Goal: Information Seeking & Learning: Learn about a topic

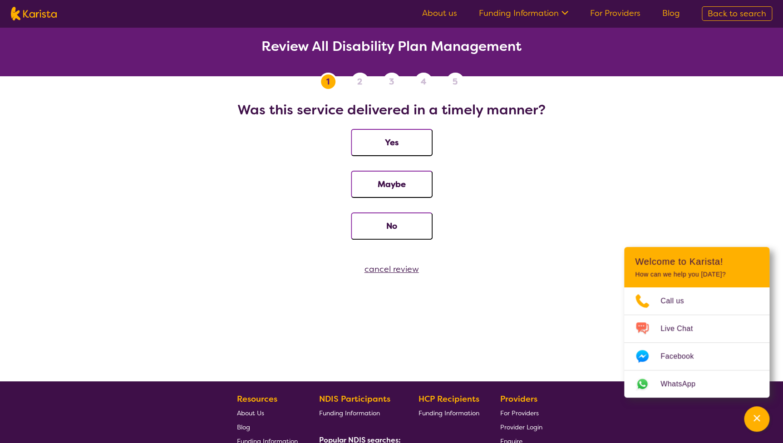
click at [616, 117] on h2 "Was this service delivered in a timely manner?" at bounding box center [391, 110] width 761 height 16
click at [385, 142] on button "Yes" at bounding box center [392, 142] width 82 height 27
click at [415, 139] on button "Yes" at bounding box center [392, 142] width 82 height 27
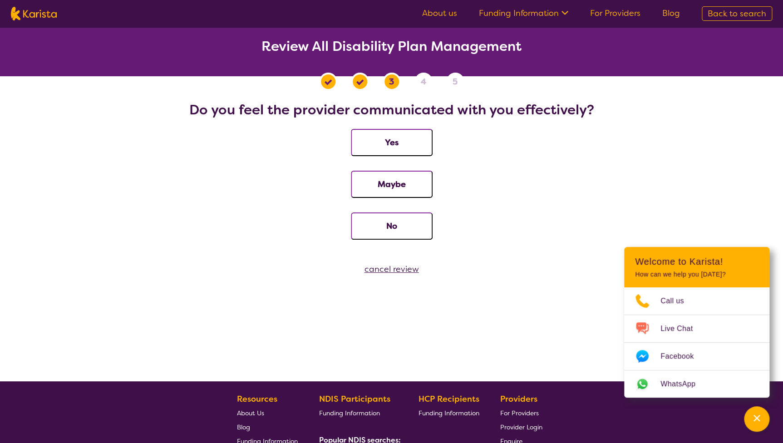
click at [406, 137] on button "Yes" at bounding box center [392, 142] width 82 height 27
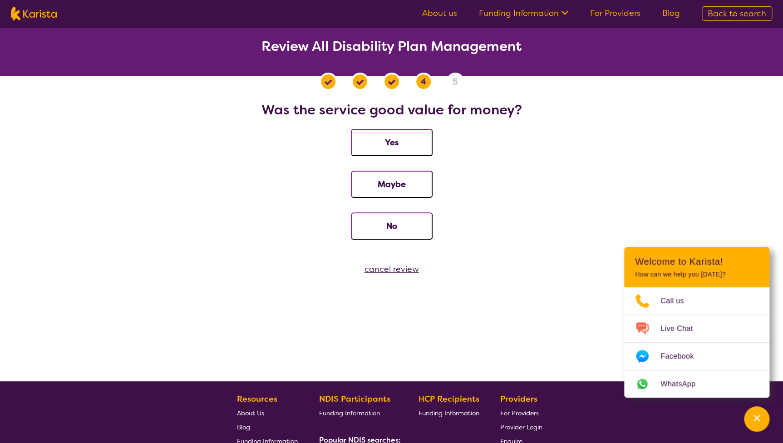
click at [417, 142] on button "Yes" at bounding box center [392, 142] width 82 height 27
click at [419, 142] on button "Yes" at bounding box center [392, 142] width 82 height 27
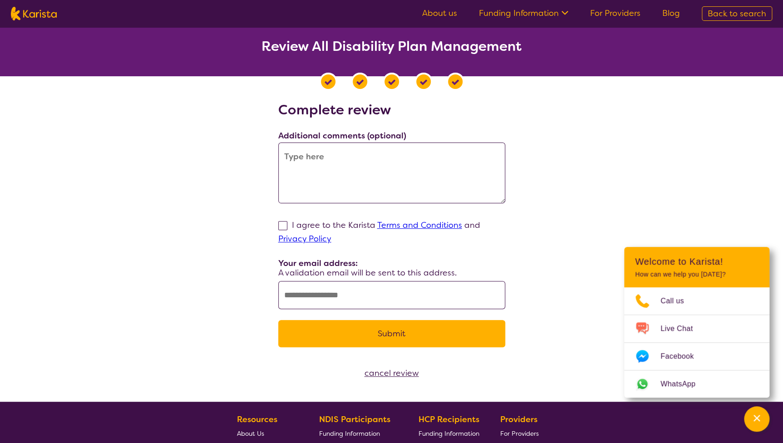
click at [396, 373] on div "cancel review" at bounding box center [391, 373] width 783 height 14
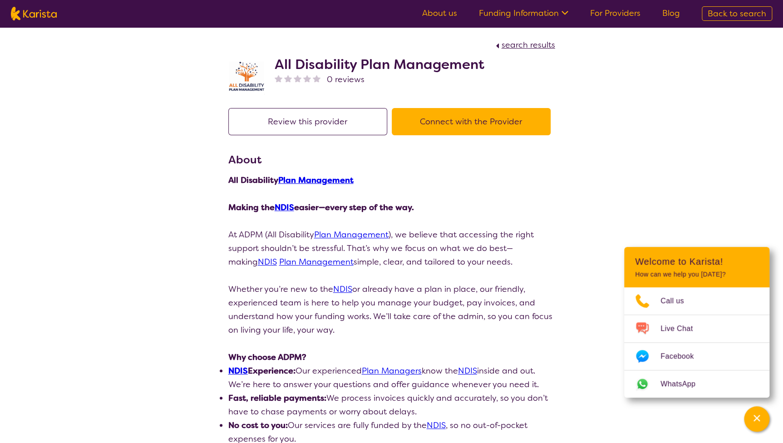
click at [337, 123] on button "Review this provider" at bounding box center [307, 121] width 159 height 27
click at [753, 415] on icon "Channel Menu" at bounding box center [756, 418] width 6 height 6
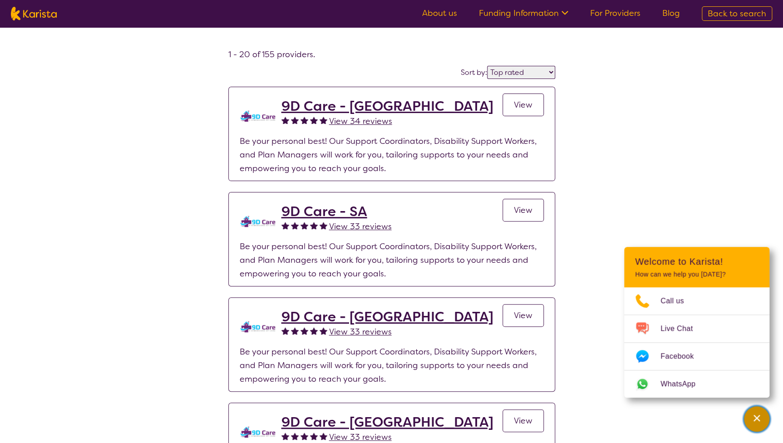
click at [758, 425] on div "Channel Menu" at bounding box center [756, 419] width 18 height 20
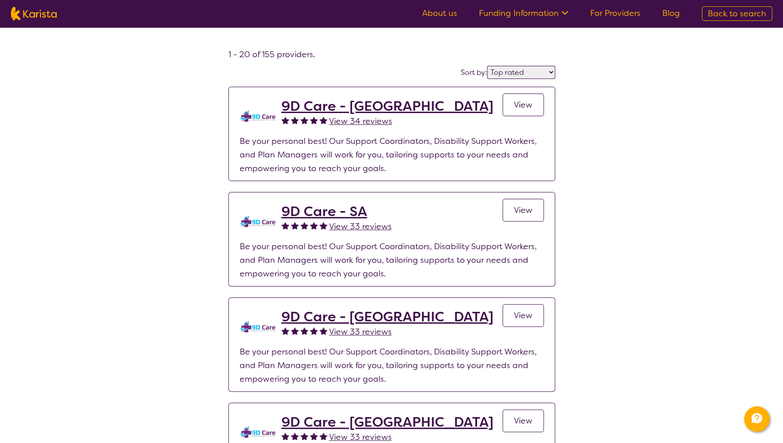
drag, startPoint x: 625, startPoint y: 177, endPoint x: 641, endPoint y: 175, distance: 15.6
click at [550, 70] on select "Highly reviewed Top rated" at bounding box center [521, 72] width 68 height 13
select select "highly_reviewed"
click at [488, 66] on select "Highly reviewed Top rated" at bounding box center [521, 72] width 68 height 13
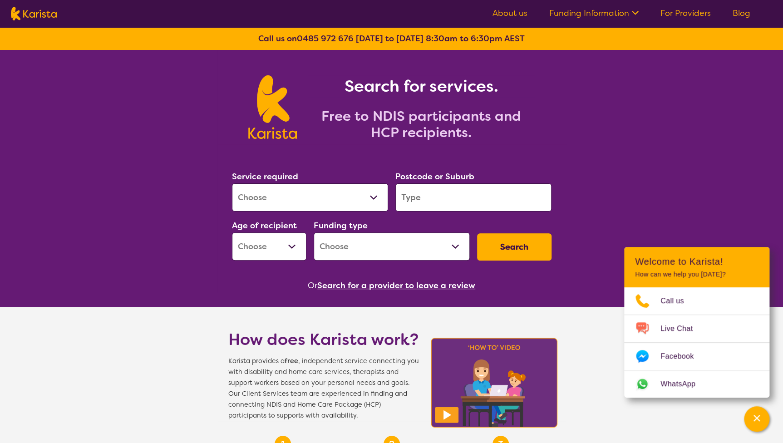
click at [323, 196] on select "Allied Health Assistant Assessment ([MEDICAL_DATA] or [MEDICAL_DATA]) Behaviour…" at bounding box center [310, 197] width 156 height 28
select select "NDIS Plan management"
click at [232, 183] on select "Allied Health Assistant Assessment ([MEDICAL_DATA] or [MEDICAL_DATA]) Behaviour…" at bounding box center [310, 197] width 156 height 28
select select "NDIS"
click at [417, 188] on input "search" at bounding box center [473, 197] width 156 height 28
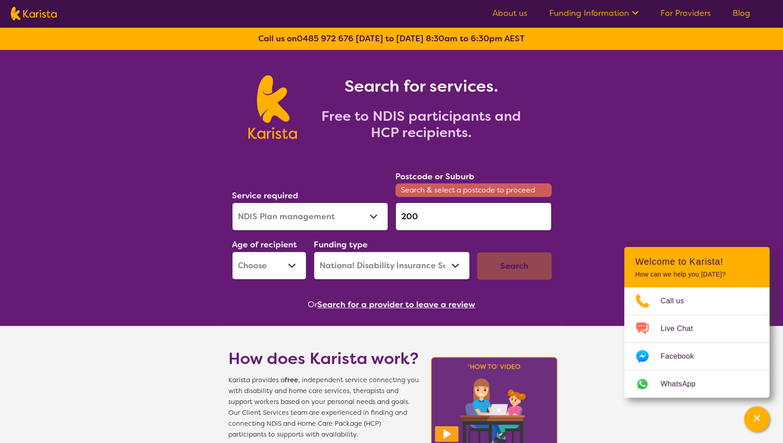
type input "2000"
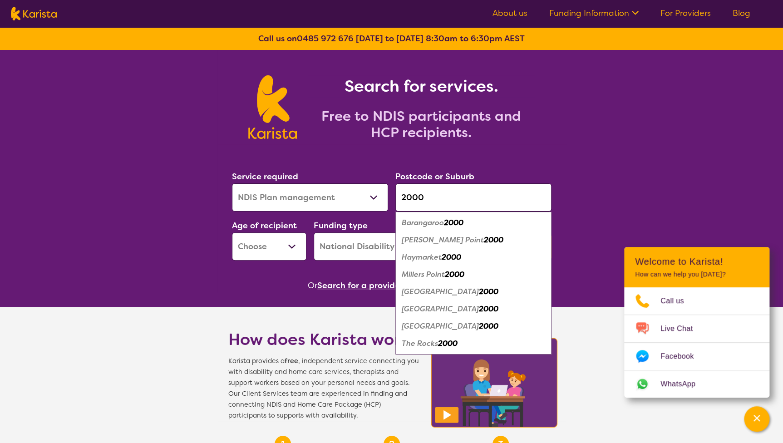
click at [460, 185] on input "2000" at bounding box center [473, 197] width 156 height 28
click at [458, 195] on input "2000" at bounding box center [473, 197] width 156 height 28
drag, startPoint x: 455, startPoint y: 199, endPoint x: 320, endPoint y: 199, distance: 135.2
click at [320, 199] on div "Service required Allied Health Assistant Assessment (ADHD or Autism) Behaviour …" at bounding box center [391, 215] width 327 height 98
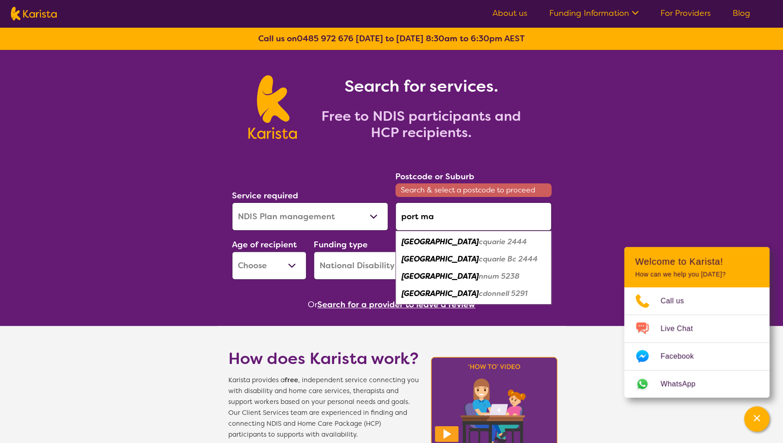
click at [479, 244] on em "cquarie 2444" at bounding box center [503, 242] width 48 height 10
type input "2444"
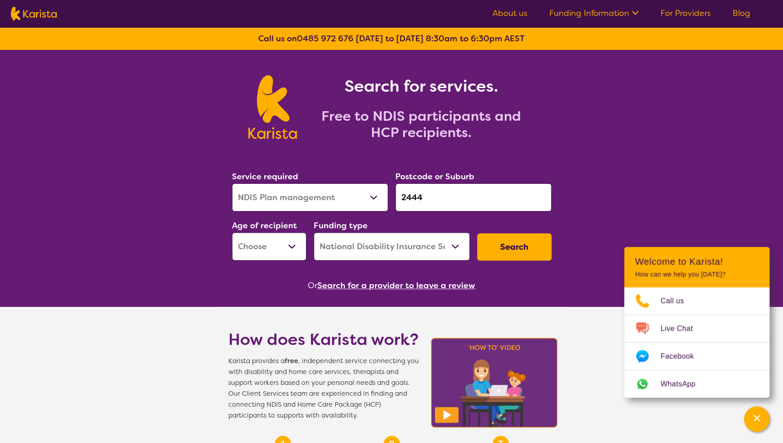
click at [293, 249] on select "Early Childhood - 0 to 9 Child - 10 to 11 Adolescent - 12 to 17 Adult - 18 to 6…" at bounding box center [269, 246] width 74 height 28
select select "AD"
click at [232, 232] on select "Early Childhood - 0 to 9 Child - 10 to 11 Adolescent - 12 to 17 Adult - 18 to 6…" at bounding box center [269, 246] width 74 height 28
click at [511, 245] on button "Search" at bounding box center [514, 246] width 74 height 27
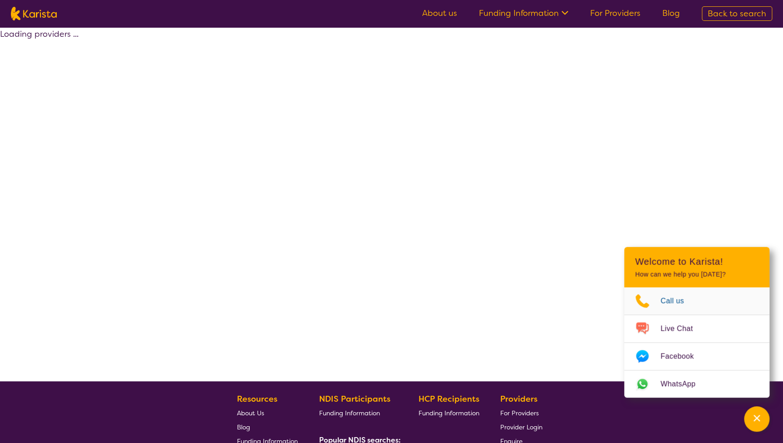
select select "by_score"
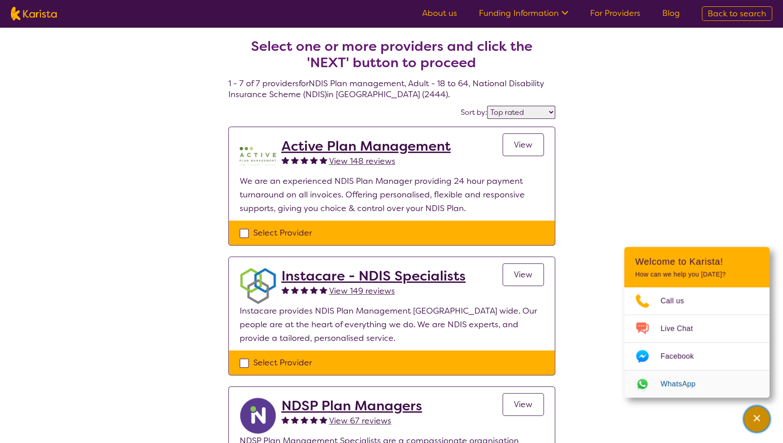
drag, startPoint x: 765, startPoint y: 418, endPoint x: 720, endPoint y: 379, distance: 59.2
click at [765, 417] on button "Channel Menu" at bounding box center [756, 418] width 25 height 25
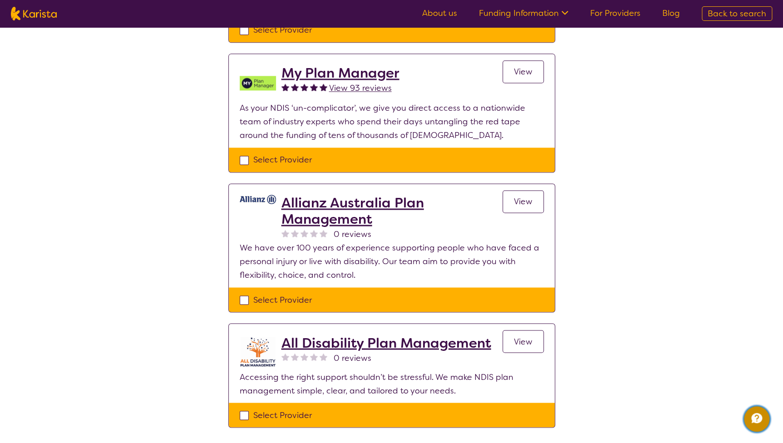
scroll to position [618, 0]
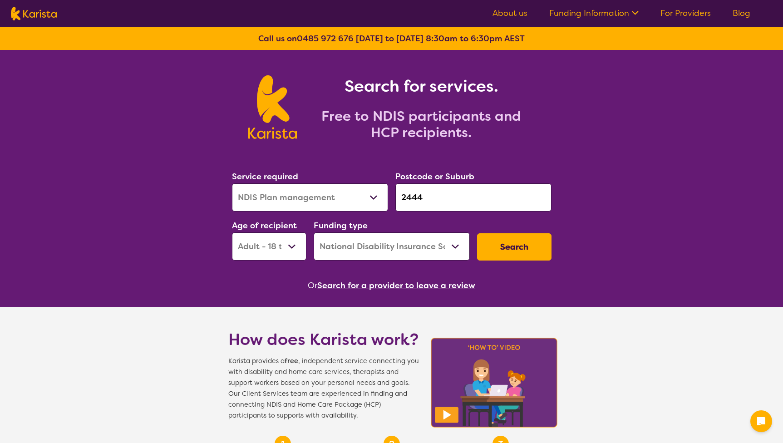
select select "NDIS Plan management"
select select "AD"
select select "NDIS"
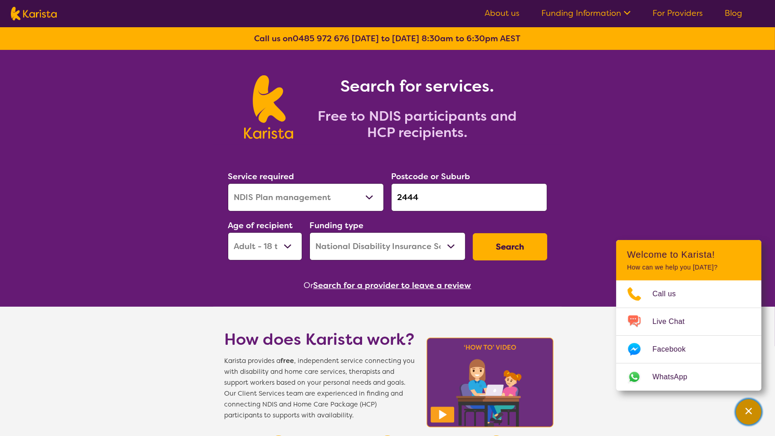
drag, startPoint x: 748, startPoint y: 420, endPoint x: 762, endPoint y: 387, distance: 35.3
click at [750, 418] on div "Channel Menu" at bounding box center [749, 412] width 18 height 20
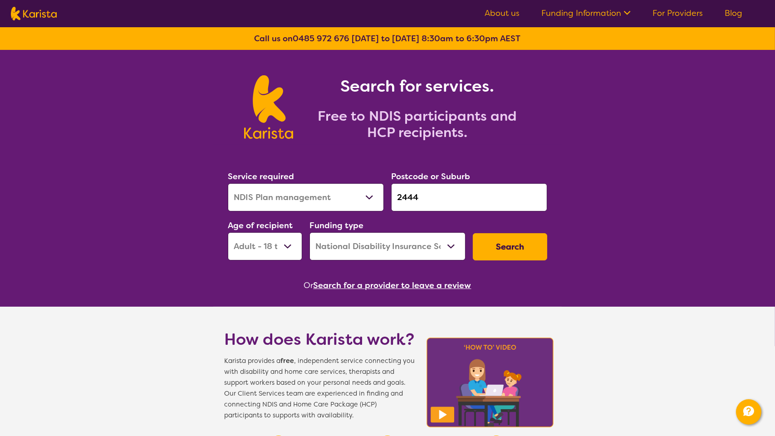
click at [370, 193] on select "Allied Health Assistant Assessment (ADHD or Autism) Behaviour support Counselli…" at bounding box center [306, 197] width 156 height 28
click at [228, 183] on select "Allied Health Assistant Assessment (ADHD or Autism) Behaviour support Counselli…" at bounding box center [306, 197] width 156 height 28
click at [357, 192] on select "Allied Health Assistant Assessment (ADHD or Autism) Behaviour support Counselli…" at bounding box center [306, 197] width 156 height 28
select select "NDIS Plan management"
click at [228, 183] on select "Allied Health Assistant Assessment (ADHD or Autism) Behaviour support Counselli…" at bounding box center [306, 197] width 156 height 28
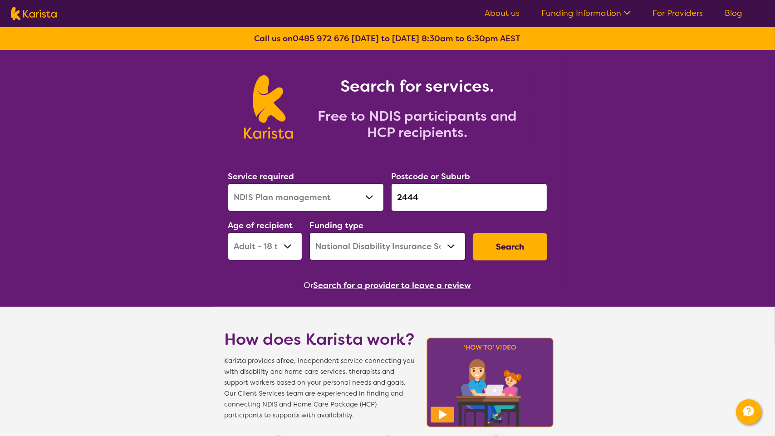
drag, startPoint x: 287, startPoint y: 241, endPoint x: 304, endPoint y: 249, distance: 18.5
click at [287, 241] on select "Early Childhood - 0 to 9 Child - 10 to 11 Adolescent - 12 to 17 Adult - 18 to 6…" at bounding box center [265, 246] width 74 height 28
click at [228, 232] on select "Early Childhood - 0 to 9 Child - 10 to 11 Adolescent - 12 to 17 Adult - 18 to 6…" at bounding box center [265, 246] width 74 height 28
click at [457, 245] on select "Home Care Package (HCP) National Disability Insurance Scheme (NDIS) I don't know" at bounding box center [387, 246] width 156 height 28
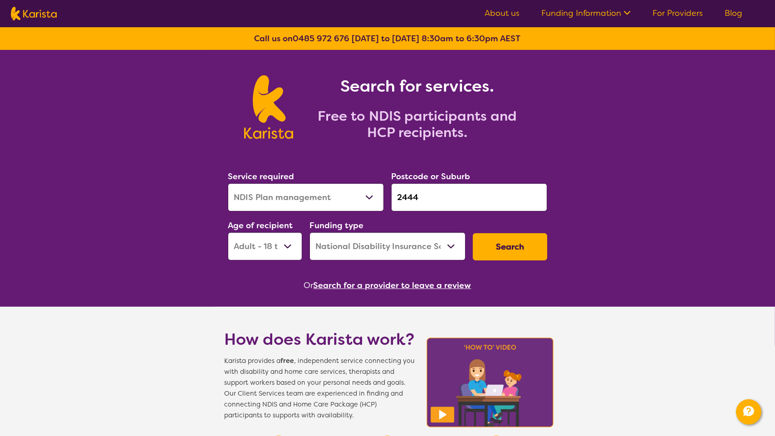
click at [309, 232] on select "Home Care Package (HCP) National Disability Insurance Scheme (NDIS) I don't know" at bounding box center [387, 246] width 156 height 28
click at [533, 248] on button "Search" at bounding box center [510, 246] width 74 height 27
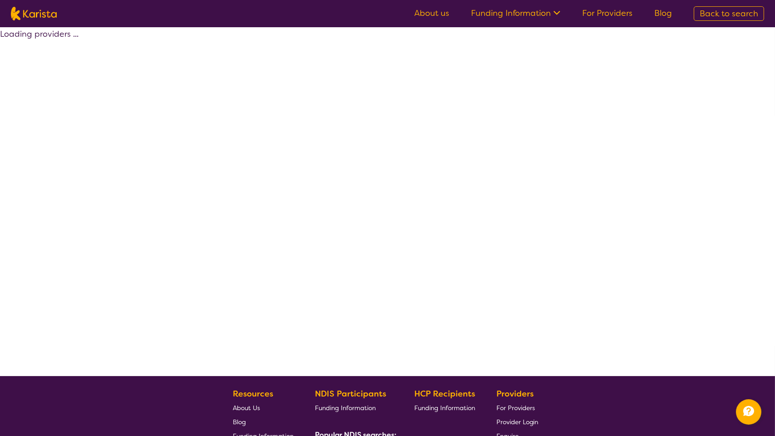
select select "by_score"
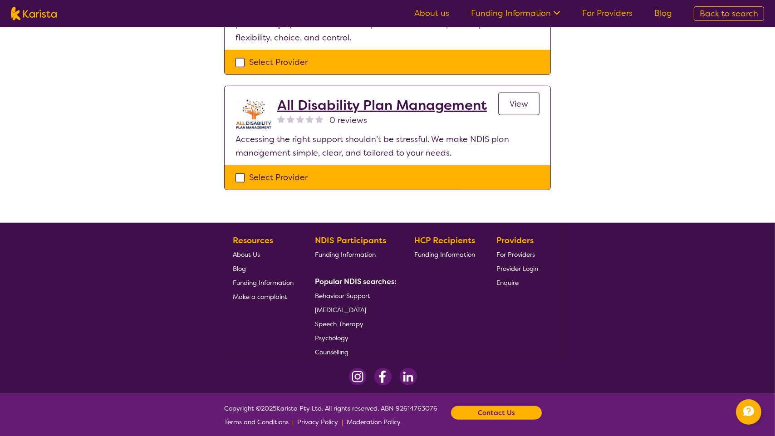
scroll to position [823, 0]
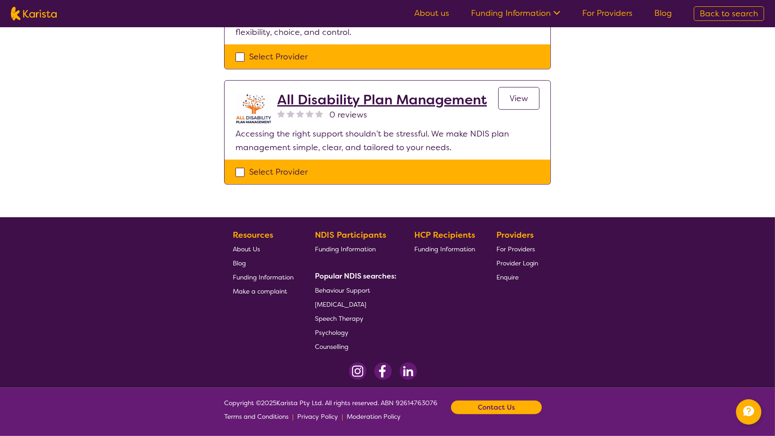
drag, startPoint x: 304, startPoint y: 98, endPoint x: 339, endPoint y: 98, distance: 34.9
click at [304, 98] on h2 "All Disability Plan Management" at bounding box center [382, 100] width 210 height 16
